Goal: Information Seeking & Learning: Learn about a topic

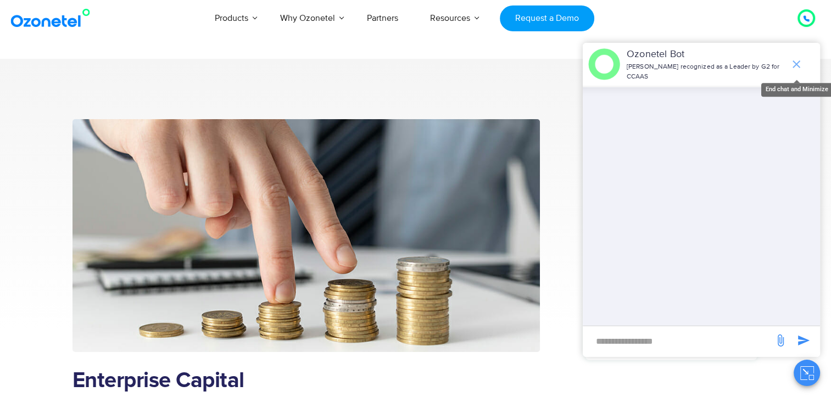
click at [795, 58] on icon "end chat or minimize" at bounding box center [796, 64] width 13 height 13
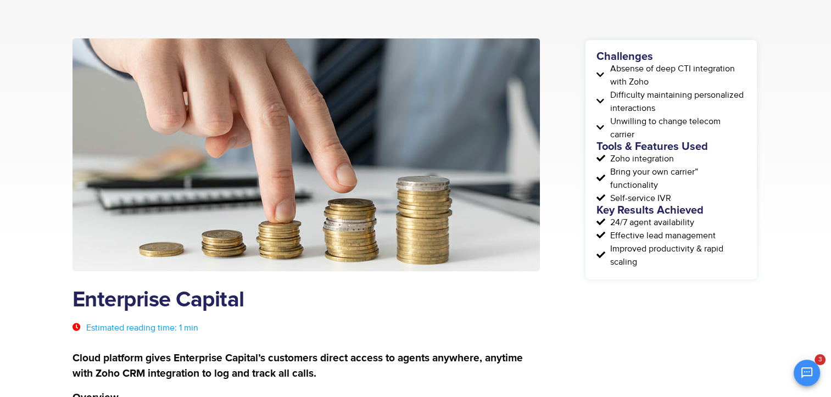
scroll to position [81, 0]
click at [80, 295] on h1 "Enterprise Capital" at bounding box center [306, 299] width 468 height 25
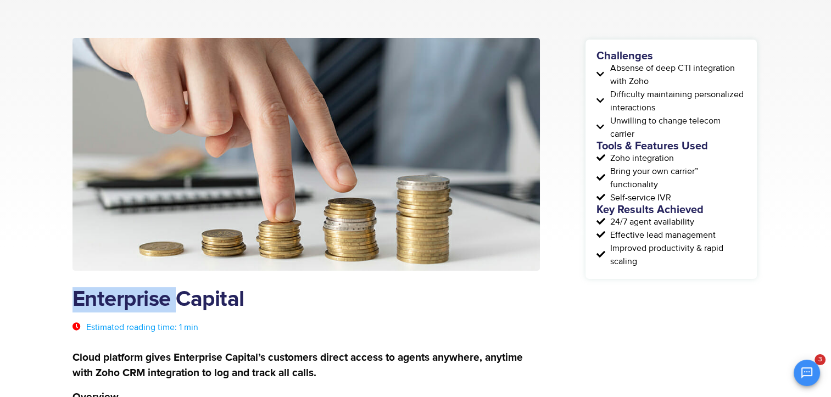
click at [80, 295] on h1 "Enterprise Capital" at bounding box center [306, 299] width 468 height 25
copy div "Enterprise Capital"
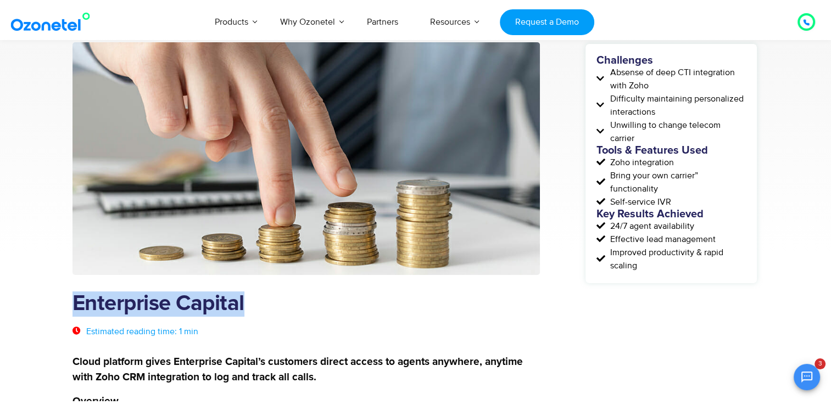
scroll to position [256, 0]
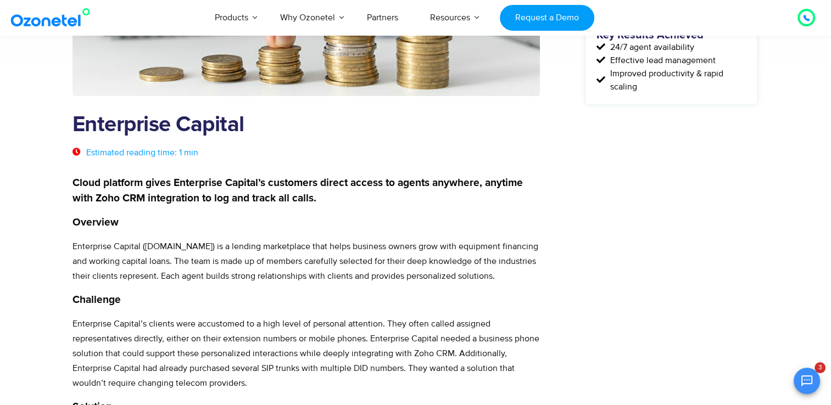
click at [75, 185] on strong "Cloud platform gives Enterprise Capital’s customers direct access to agents any…" at bounding box center [297, 191] width 450 height 26
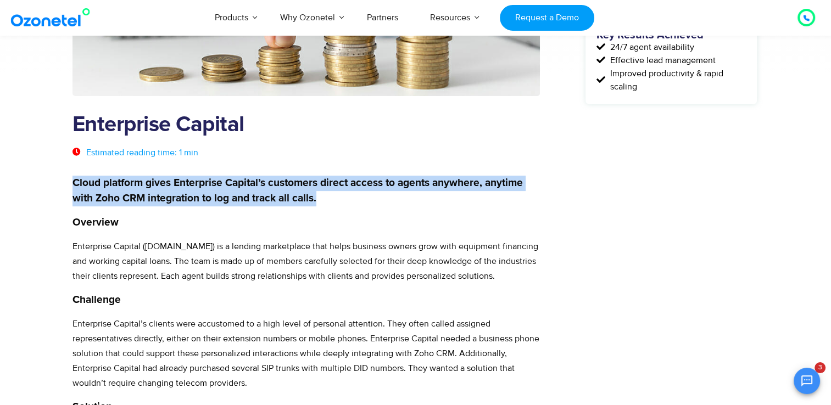
click at [75, 185] on strong "Cloud platform gives Enterprise Capital’s customers direct access to agents any…" at bounding box center [297, 191] width 450 height 26
copy div "Cloud platform gives Enterprise Capital’s customers direct access to agents any…"
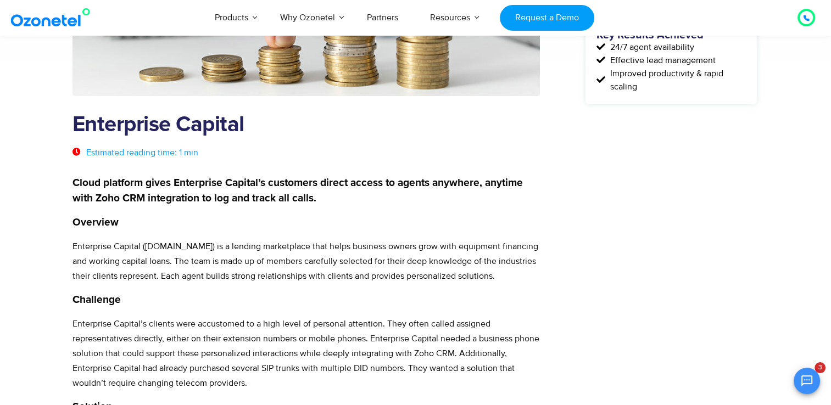
click at [167, 160] on div "Estimated reading time: 1 min" at bounding box center [306, 159] width 468 height 32
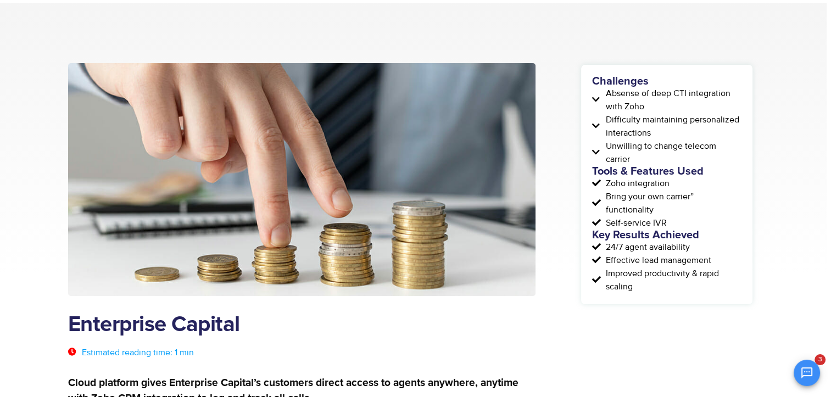
scroll to position [55, 4]
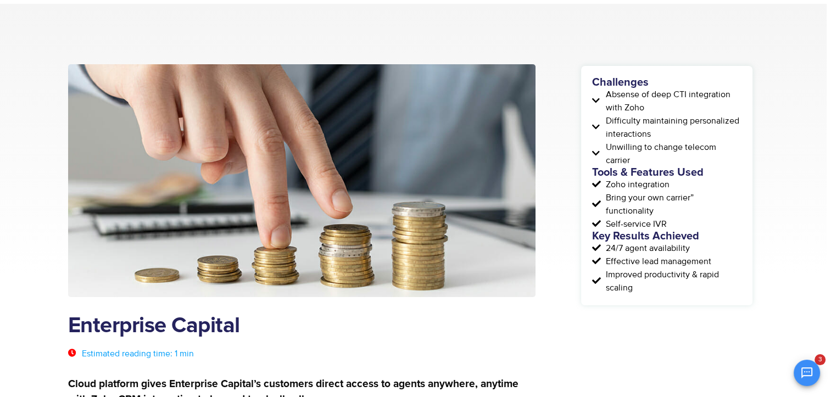
click at [605, 96] on span "Absense of deep CTI integration with Zoho" at bounding box center [672, 101] width 138 height 26
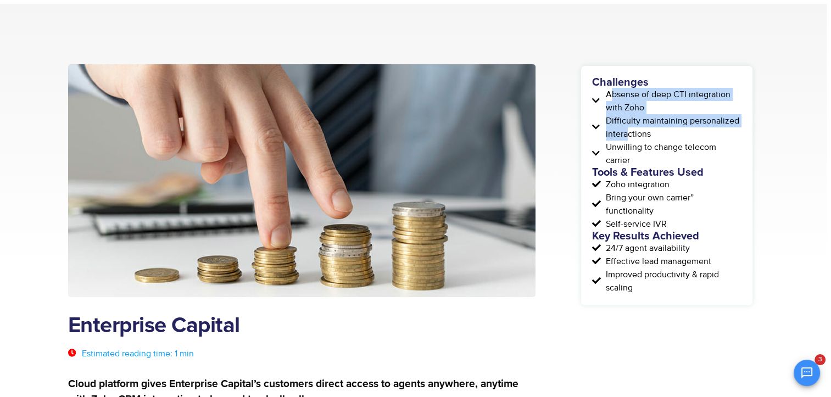
drag, startPoint x: 610, startPoint y: 96, endPoint x: 630, endPoint y: 131, distance: 40.6
click at [630, 131] on div "Challenges Absense of deep CTI integration with Zoho Difficulty maintaining per…" at bounding box center [666, 185] width 149 height 217
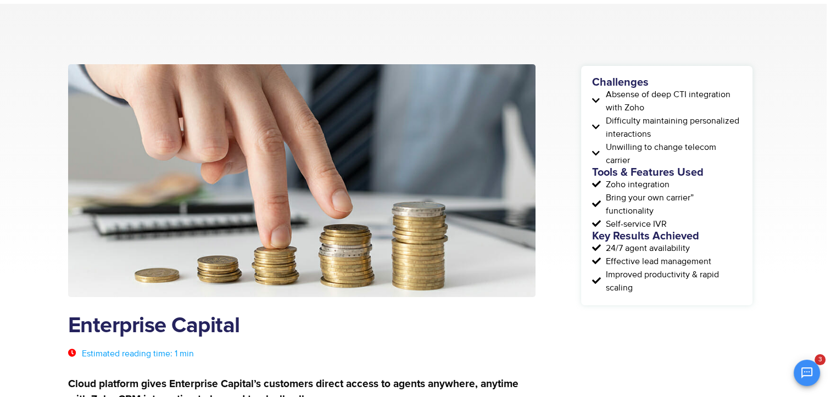
drag, startPoint x: 630, startPoint y: 131, endPoint x: 605, endPoint y: 97, distance: 42.1
click at [605, 97] on span "Absense of deep CTI integration with Zoho" at bounding box center [672, 101] width 138 height 26
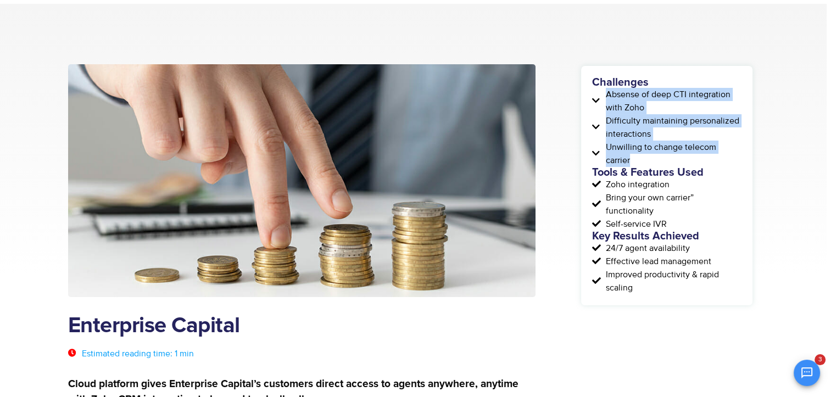
drag, startPoint x: 606, startPoint y: 96, endPoint x: 652, endPoint y: 161, distance: 80.1
click at [652, 161] on div "Challenges Absense of deep CTI integration with Zoho Difficulty maintaining per…" at bounding box center [666, 185] width 149 height 217
copy div "Absense of deep CTI integration with Zoho Difficulty maintaining personalized i…"
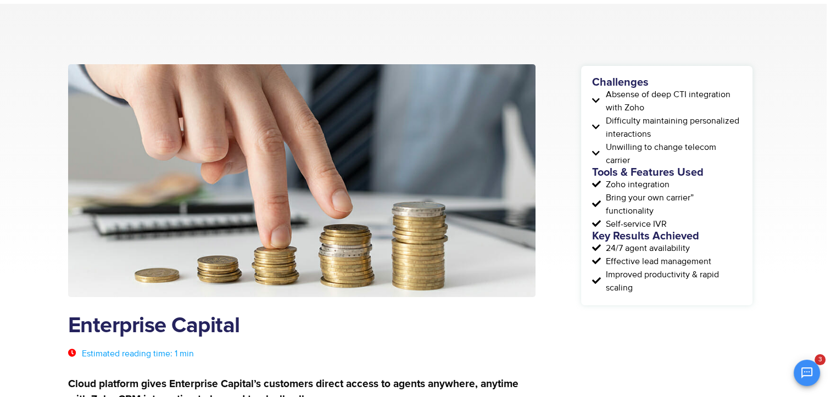
click at [602, 181] on icon at bounding box center [597, 184] width 11 height 9
drag, startPoint x: 608, startPoint y: 184, endPoint x: 668, endPoint y: 230, distance: 75.1
click at [668, 230] on div "Challenges Absense of deep CTI integration with Zoho Difficulty maintaining per…" at bounding box center [666, 185] width 149 height 217
copy div "oho integration Bring your own carrier” functionality Self-service IVR"
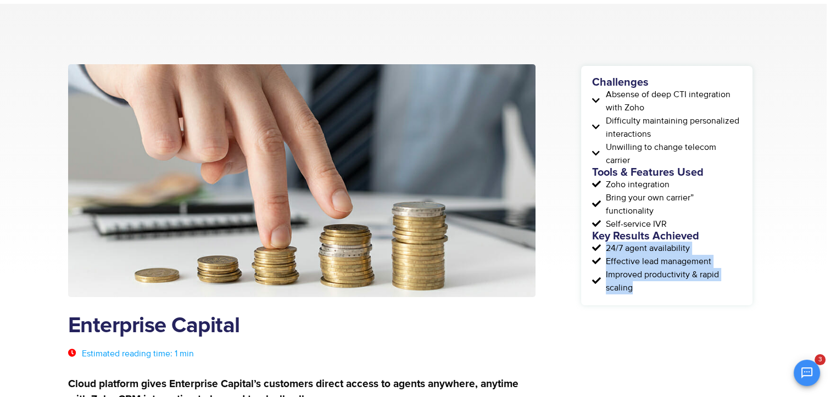
drag, startPoint x: 606, startPoint y: 247, endPoint x: 648, endPoint y: 290, distance: 60.2
click at [648, 290] on div "Challenges Absense of deep CTI integration with Zoho Difficulty maintaining per…" at bounding box center [666, 185] width 149 height 217
copy div "24/7 agent availability Effective lead management Improved productivity & rapid…"
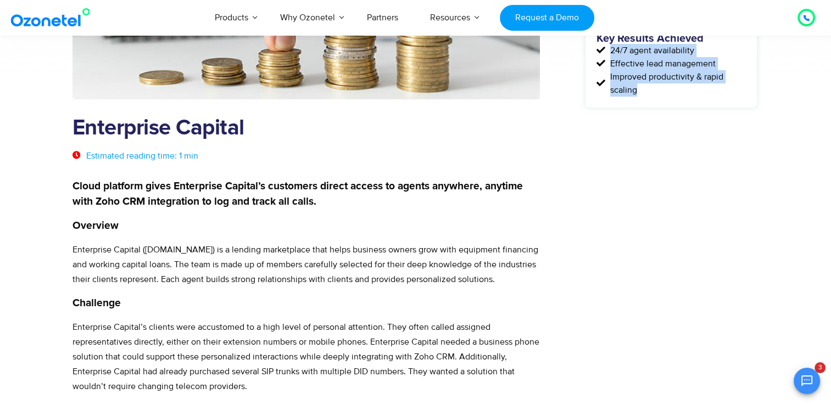
scroll to position [279, 0]
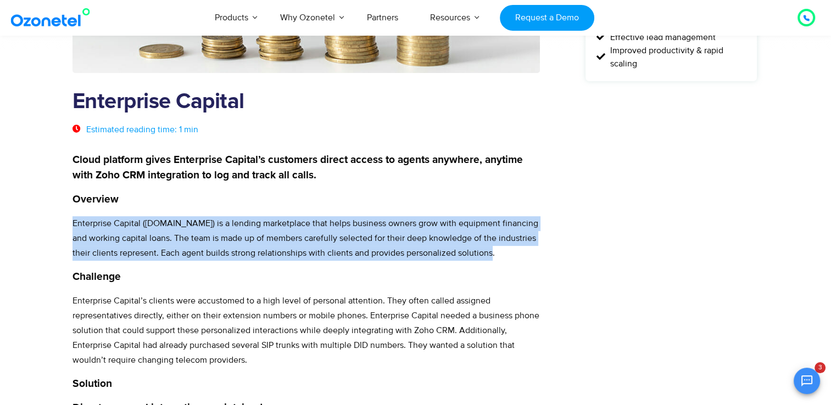
drag, startPoint x: 72, startPoint y: 221, endPoint x: 482, endPoint y: 253, distance: 410.3
click at [482, 253] on p "Enterprise Capital ([DOMAIN_NAME]) is a lending marketplace that helps business…" at bounding box center [306, 238] width 468 height 44
copy p "Enterprise Capital ([DOMAIN_NAME]) is a lending marketplace that helps business…"
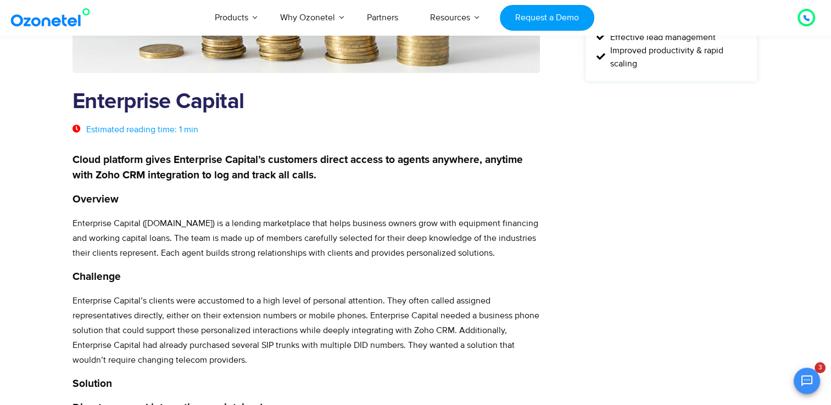
click at [272, 304] on p "Enterprise Capital’s clients were accustomed to a high level of personal attent…" at bounding box center [306, 331] width 468 height 74
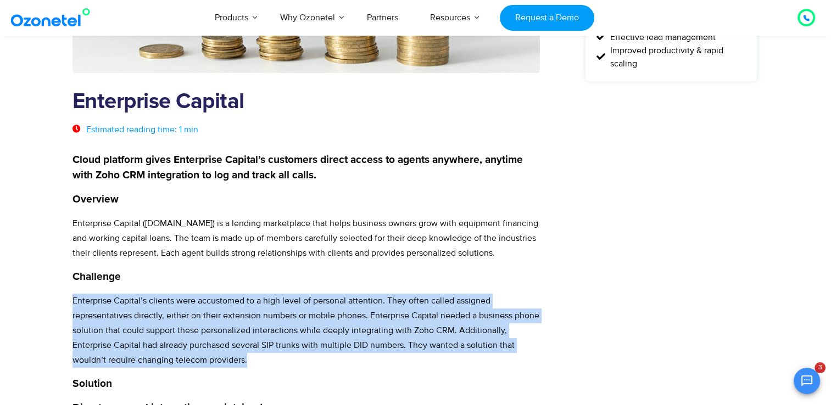
click at [272, 304] on p "Enterprise Capital’s clients were accustomed to a high level of personal attent…" at bounding box center [306, 331] width 468 height 74
copy div "Enterprise Capital’s clients were accustomed to a high level of personal attent…"
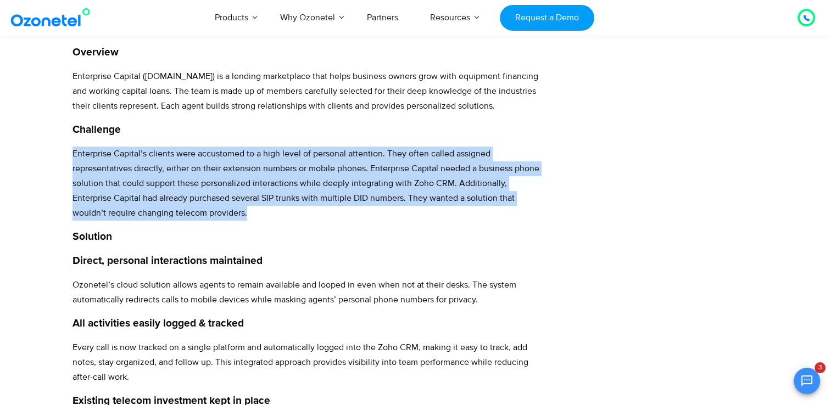
scroll to position [430, 0]
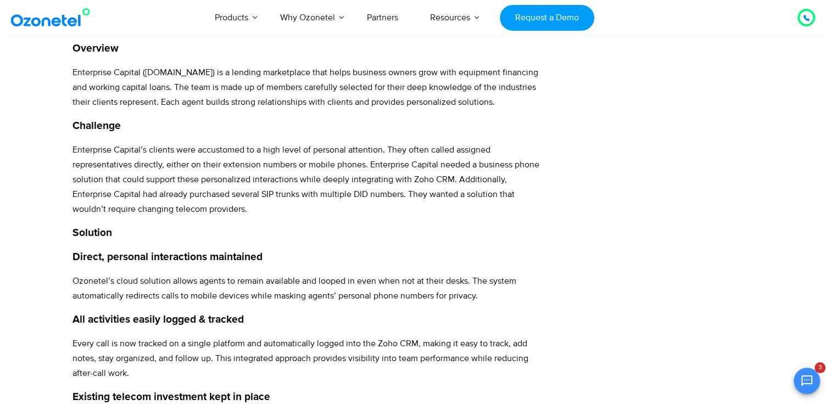
click at [75, 254] on strong "Direct, personal interactions maintained" at bounding box center [167, 257] width 190 height 10
copy div "Direct, personal interactions maintained"
click at [264, 283] on p "Ozonetel’s cloud solution allows agents to remain available and looped in even …" at bounding box center [306, 289] width 468 height 30
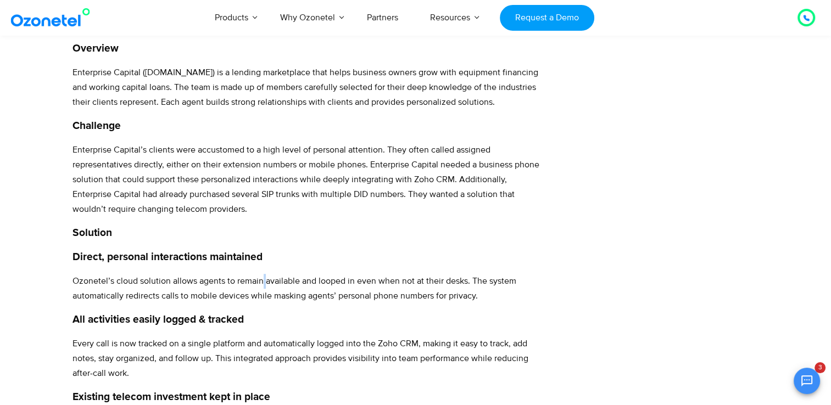
click at [264, 283] on p "Ozonetel’s cloud solution allows agents to remain available and looped in even …" at bounding box center [306, 289] width 468 height 30
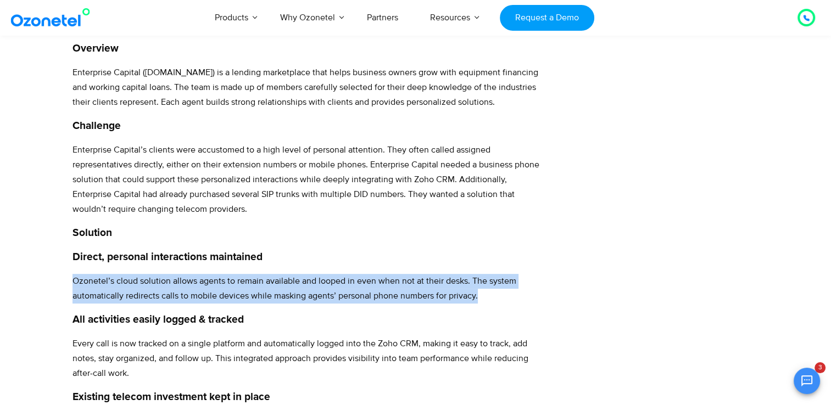
click at [264, 283] on p "Ozonetel’s cloud solution allows agents to remain available and looped in even …" at bounding box center [306, 289] width 468 height 30
copy div "Ozonetel’s cloud solution allows agents to remain available and looped in even …"
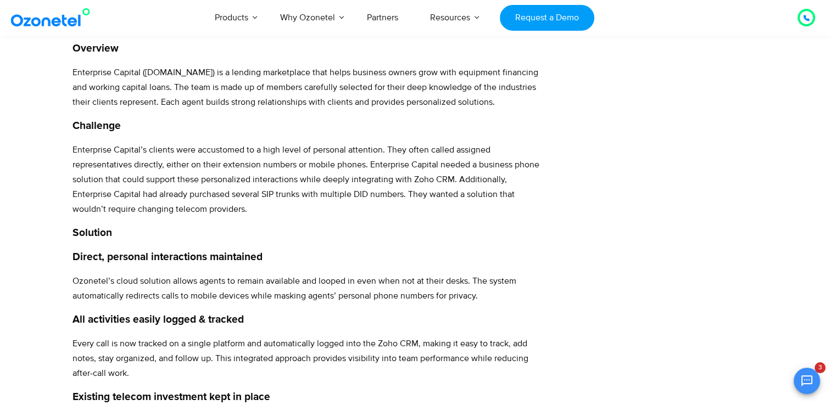
click at [241, 319] on strong "All activities easily logged & tracked" at bounding box center [157, 320] width 171 height 10
copy div "All activities easily logged & tracked"
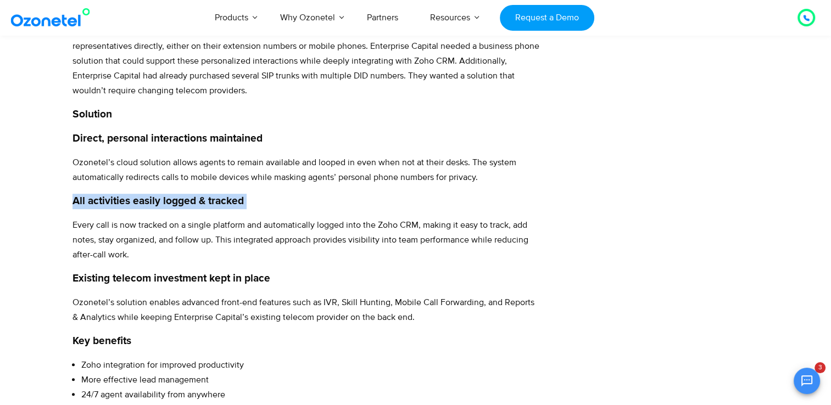
scroll to position [556, 0]
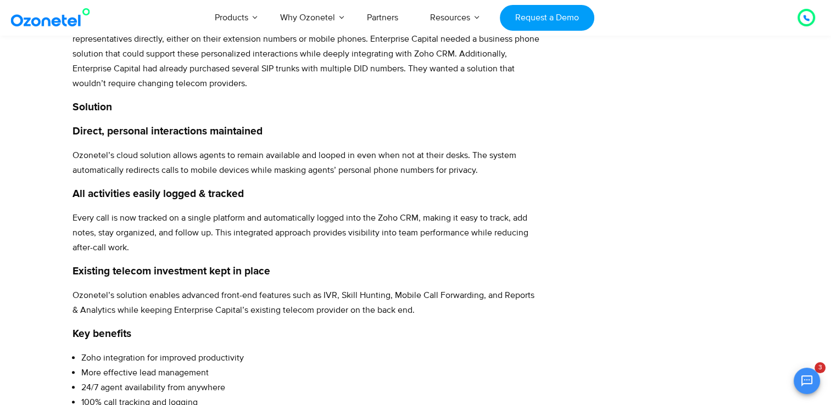
click at [239, 269] on strong "Existing telecom investment kept in place" at bounding box center [171, 271] width 198 height 10
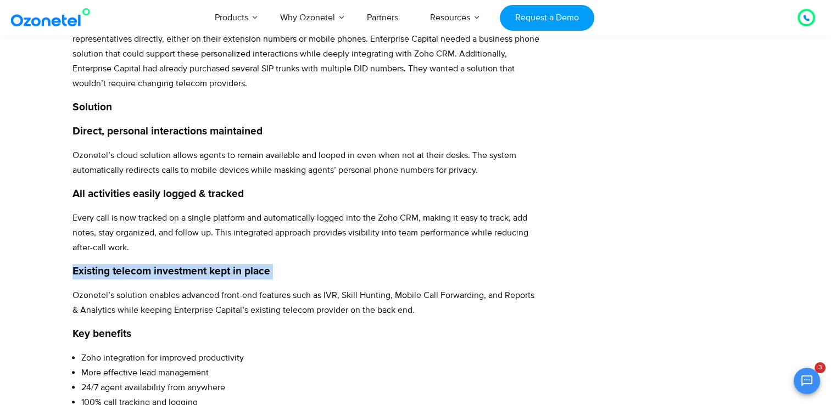
click at [239, 269] on strong "Existing telecom investment kept in place" at bounding box center [171, 271] width 198 height 10
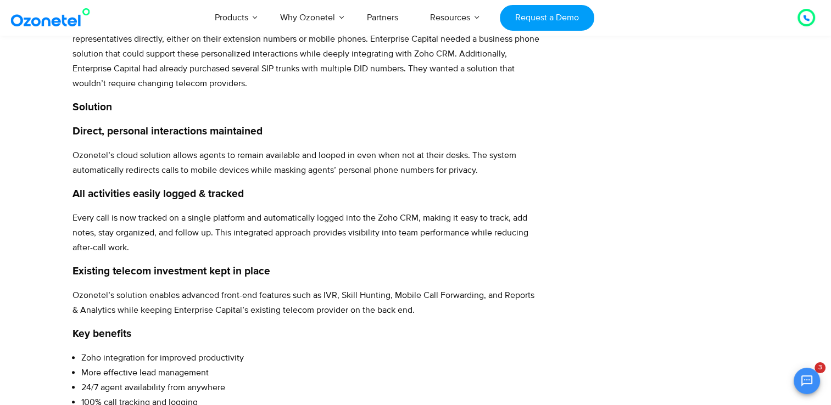
click at [315, 293] on p "Ozonetel’s solution enables advanced front-end features such as IVR, Skill Hunt…" at bounding box center [306, 303] width 468 height 30
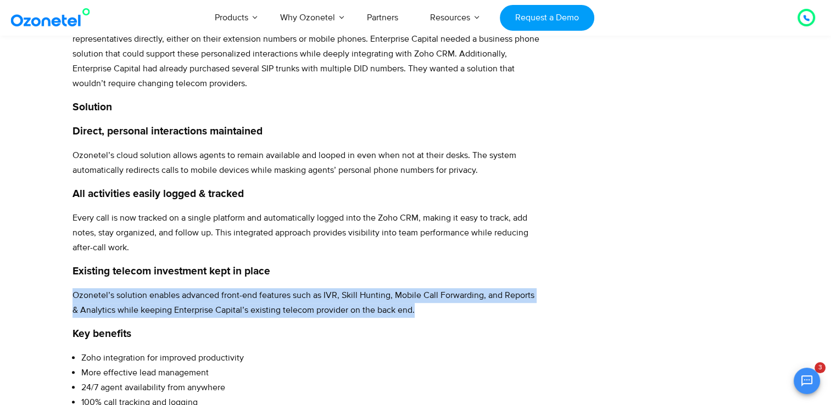
click at [315, 293] on p "Ozonetel’s solution enables advanced front-end features such as IVR, Skill Hunt…" at bounding box center [306, 303] width 468 height 30
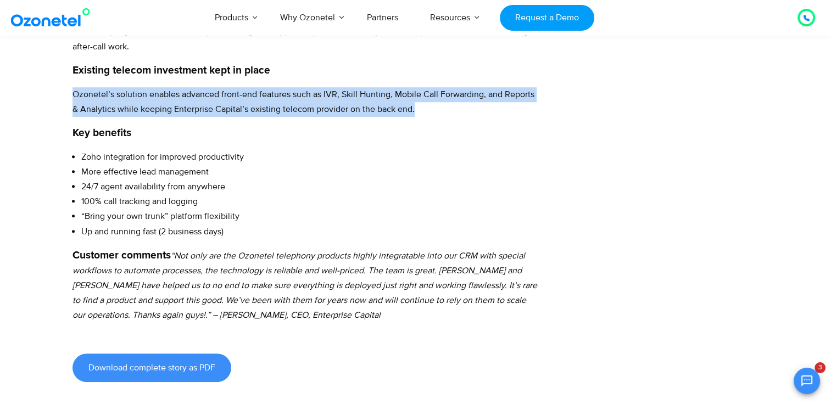
scroll to position [775, 0]
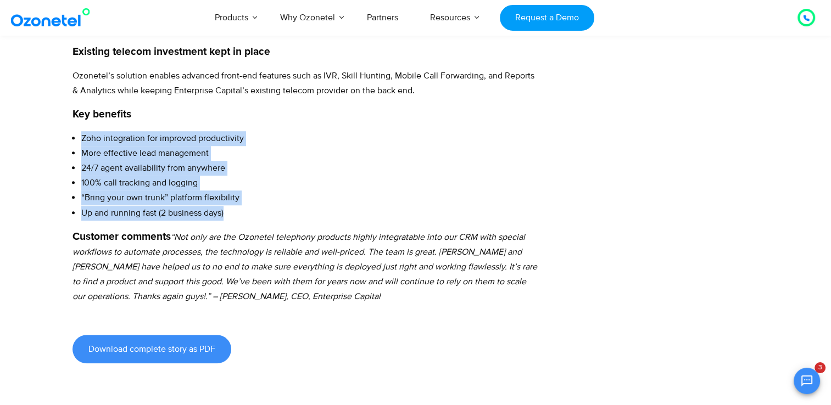
drag, startPoint x: 81, startPoint y: 136, endPoint x: 224, endPoint y: 214, distance: 162.7
click at [224, 214] on ul "Zoho integration for improved productivity More effective lead management 24/7 …" at bounding box center [306, 176] width 468 height 90
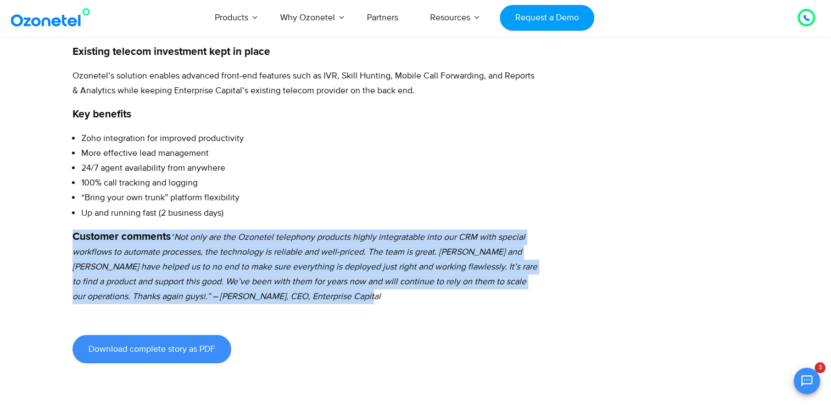
drag, startPoint x: 74, startPoint y: 233, endPoint x: 294, endPoint y: 298, distance: 230.1
click at [294, 298] on p "Customer comments “ Not only are the Ozonetel telephony products highly integra…" at bounding box center [306, 267] width 468 height 75
click at [278, 295] on p "Customer comments “ Not only are the Ozonetel telephony products highly integra…" at bounding box center [306, 267] width 468 height 75
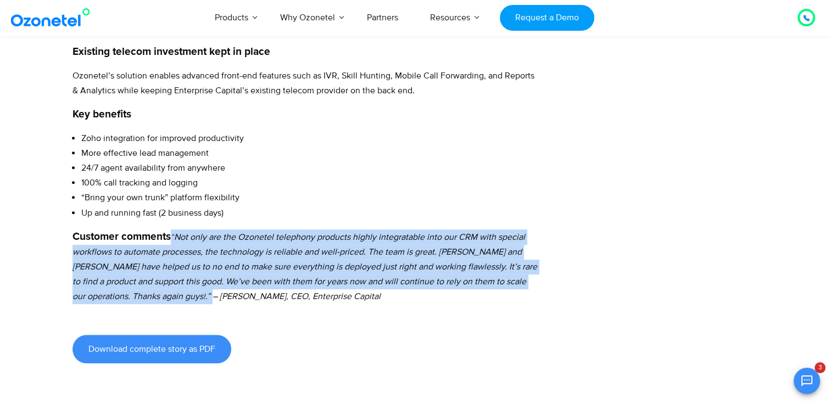
drag, startPoint x: 175, startPoint y: 234, endPoint x: 124, endPoint y: 303, distance: 85.6
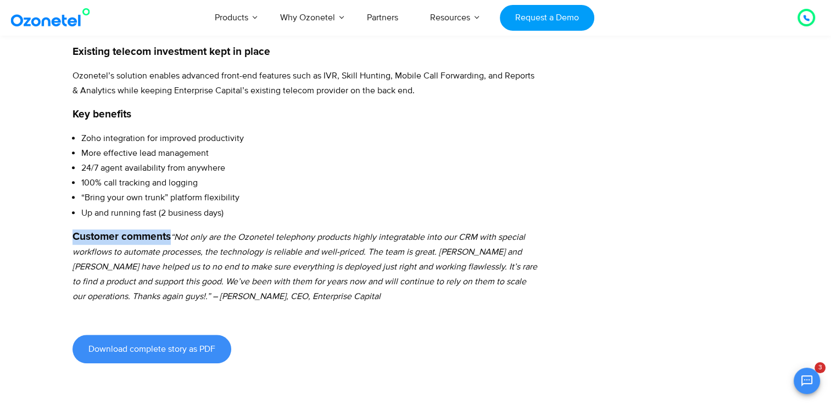
drag, startPoint x: 170, startPoint y: 236, endPoint x: 75, endPoint y: 234, distance: 95.0
click at [75, 234] on strong "Customer comments" at bounding box center [121, 237] width 98 height 10
drag, startPoint x: 57, startPoint y: 320, endPoint x: 69, endPoint y: 315, distance: 12.3
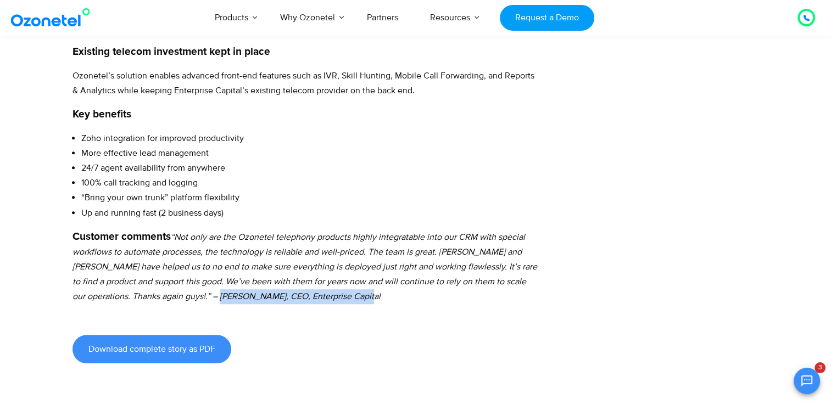
drag, startPoint x: 131, startPoint y: 295, endPoint x: 274, endPoint y: 298, distance: 142.8
click at [274, 298] on p "Customer comments “ Not only are the Ozonetel telephony products highly integra…" at bounding box center [306, 267] width 468 height 75
